Goal: Information Seeking & Learning: Learn about a topic

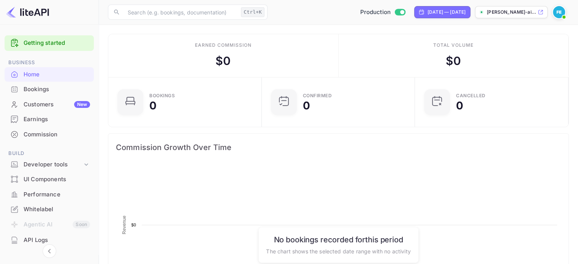
scroll to position [118, 143]
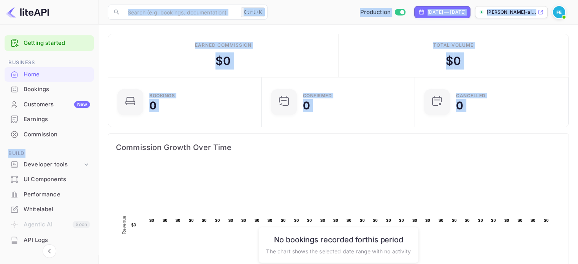
drag, startPoint x: 96, startPoint y: 109, endPoint x: 99, endPoint y: 156, distance: 47.2
click at [126, 173] on rect at bounding box center [338, 241] width 445 height 152
click at [127, 73] on div "Earned commission $ 0" at bounding box center [223, 55] width 230 height 43
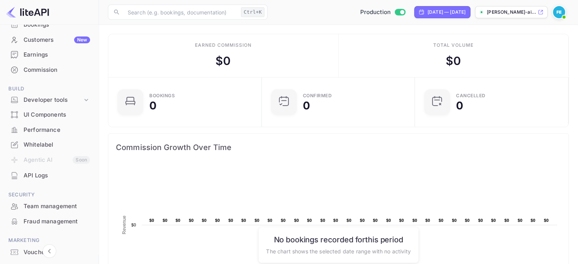
scroll to position [67, 0]
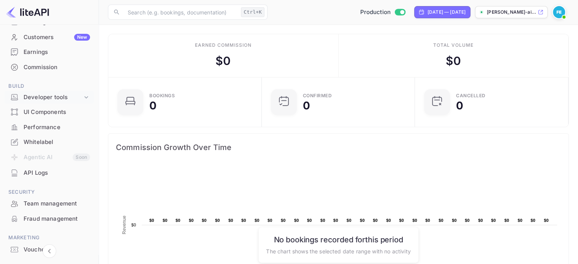
click at [71, 97] on div "Developer tools" at bounding box center [53, 97] width 59 height 9
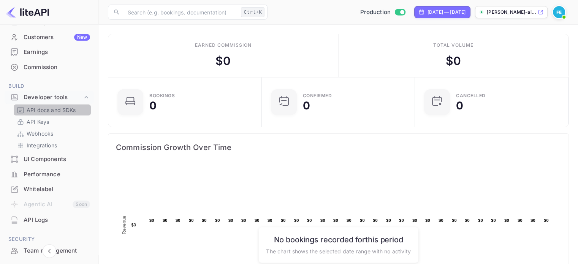
click at [56, 111] on p "API docs and SDKs" at bounding box center [51, 110] width 49 height 8
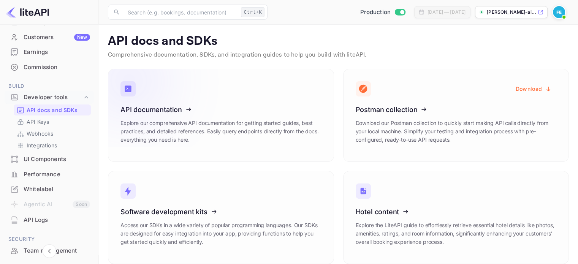
click at [140, 115] on icon at bounding box center [167, 108] width 118 height 78
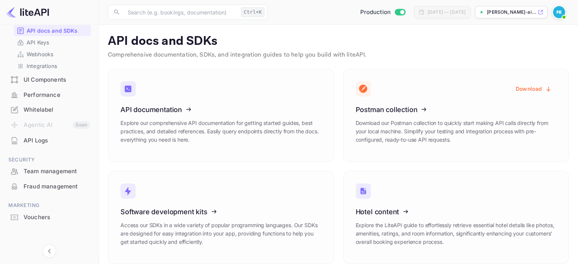
scroll to position [149, 0]
